Goal: Obtain resource: Obtain resource

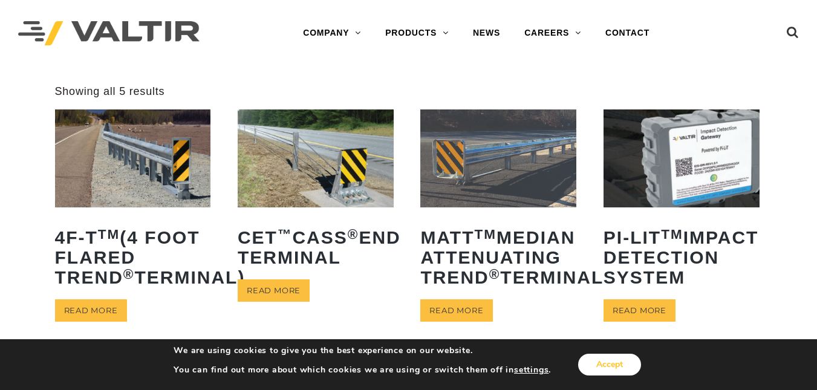
click at [599, 366] on button "Accept" at bounding box center [609, 365] width 63 height 22
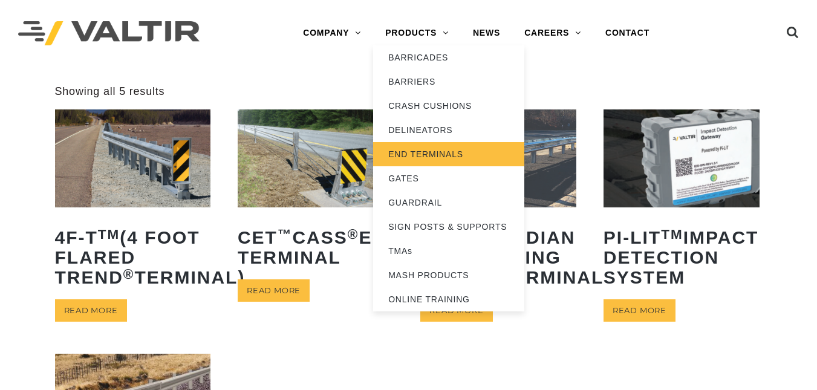
click at [389, 157] on link "END TERMINALS" at bounding box center [448, 154] width 151 height 24
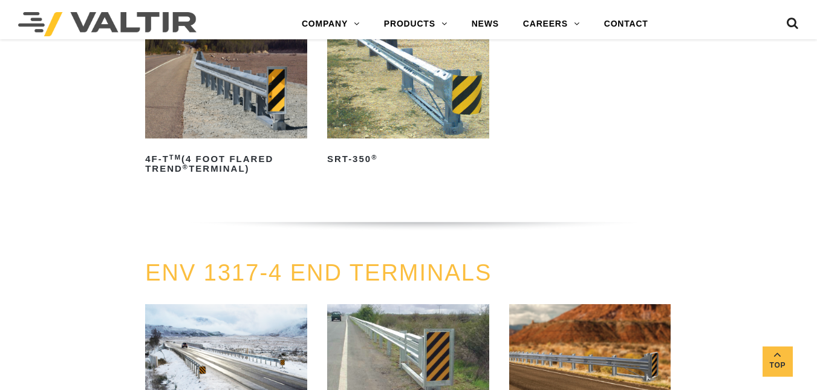
scroll to position [1140, 0]
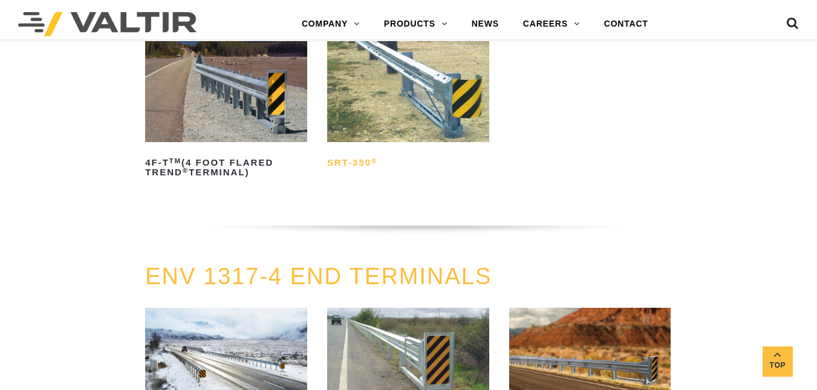
click at [330, 166] on h2 "SRT-350 ®" at bounding box center [408, 162] width 162 height 19
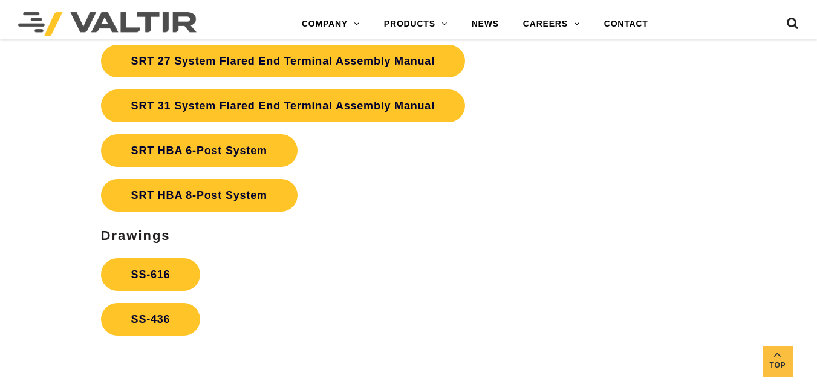
scroll to position [2181, 0]
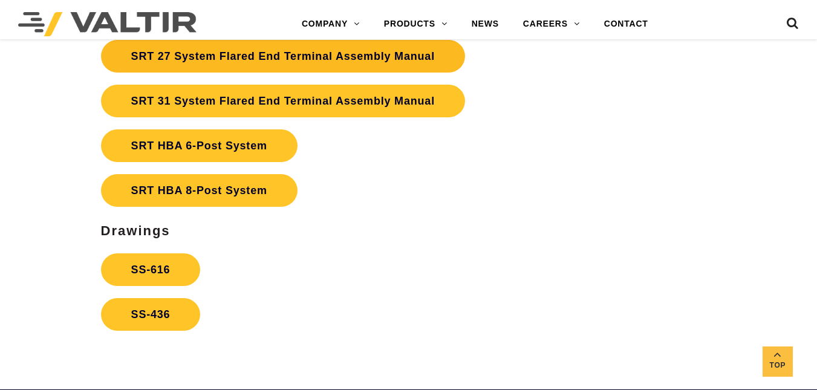
click at [134, 60] on link "SRT 27 System Flared End Terminal Assembly Manual" at bounding box center [283, 56] width 364 height 33
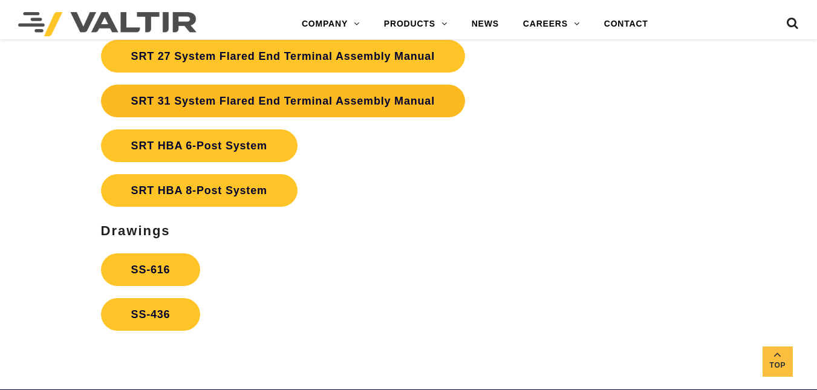
click at [134, 105] on link "SRT 31 System Flared End Terminal Assembly Manual" at bounding box center [283, 101] width 364 height 33
